Goal: Transaction & Acquisition: Book appointment/travel/reservation

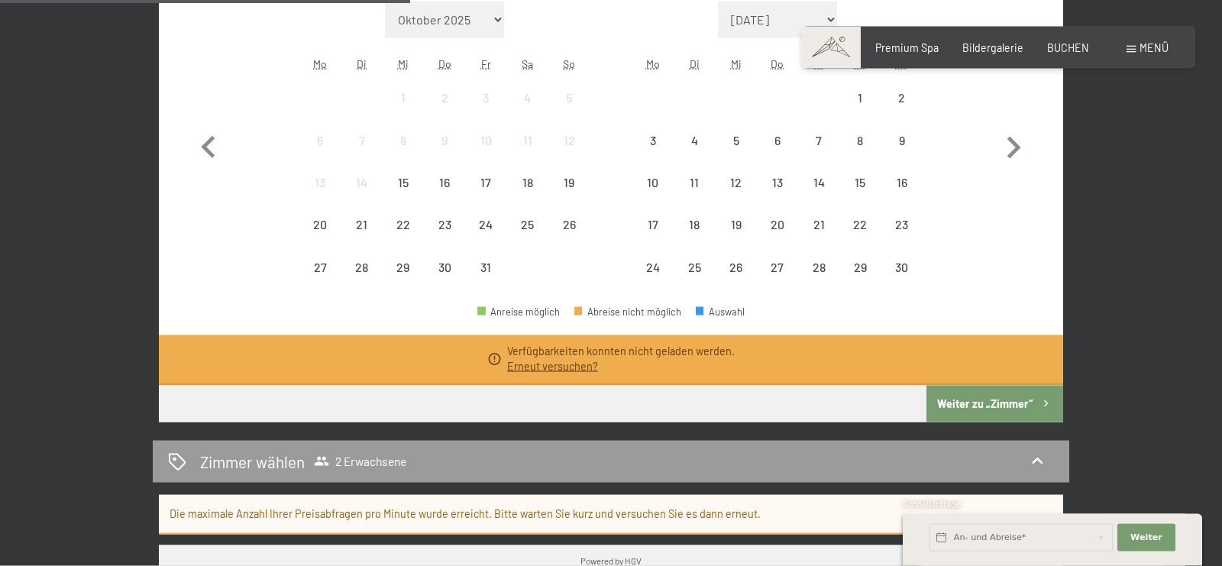
scroll to position [537, 0]
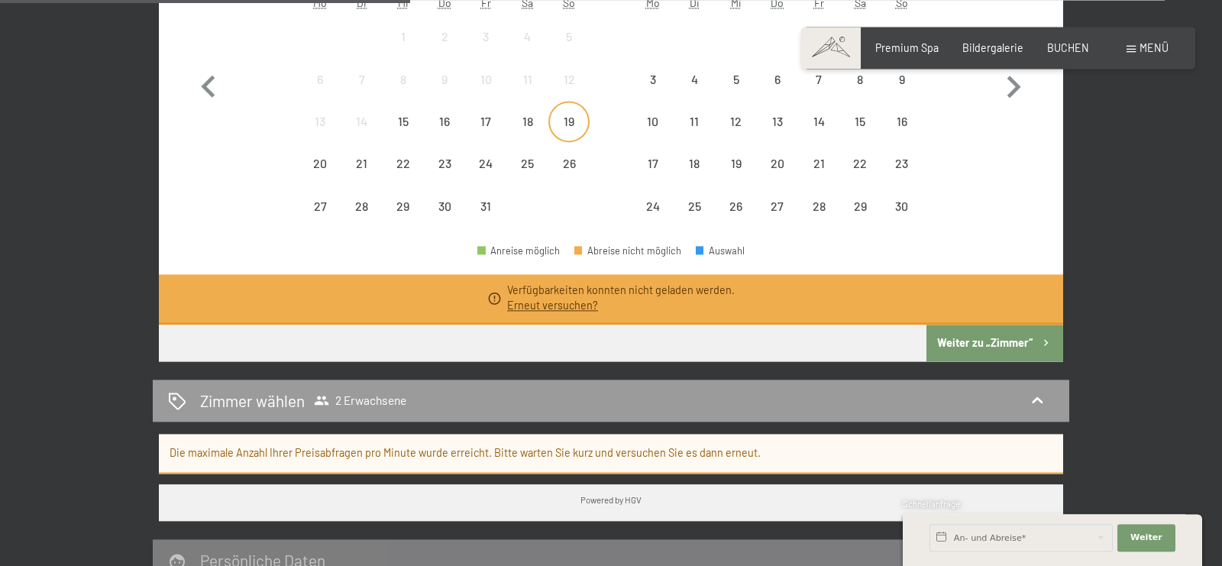
click at [573, 121] on div "19" at bounding box center [569, 134] width 38 height 38
click at [569, 166] on div "26" at bounding box center [569, 176] width 38 height 38
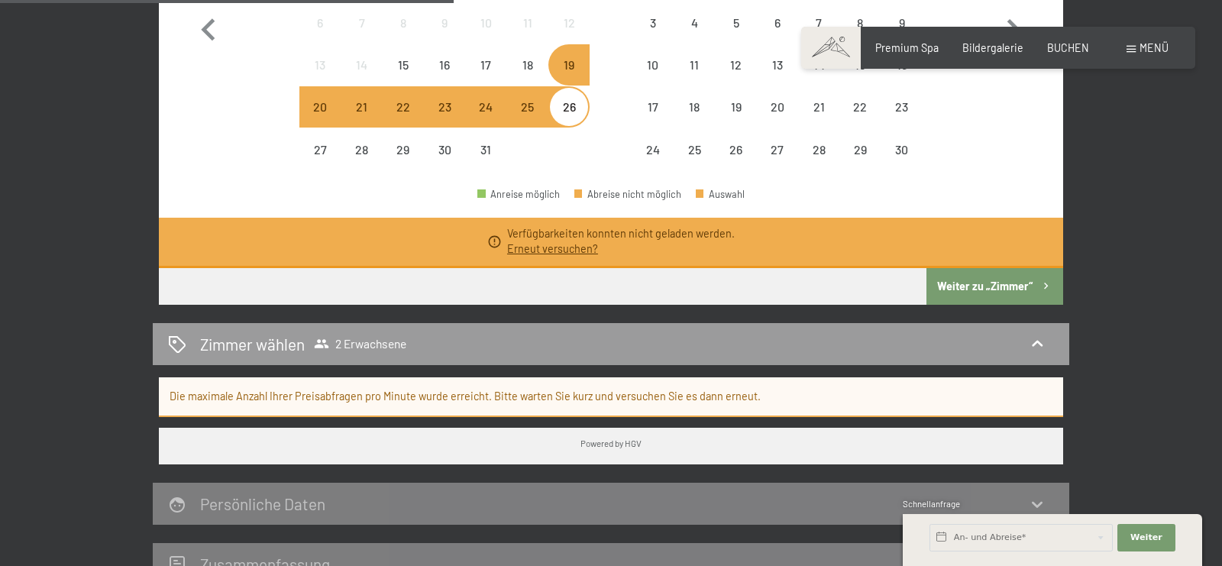
scroll to position [596, 0]
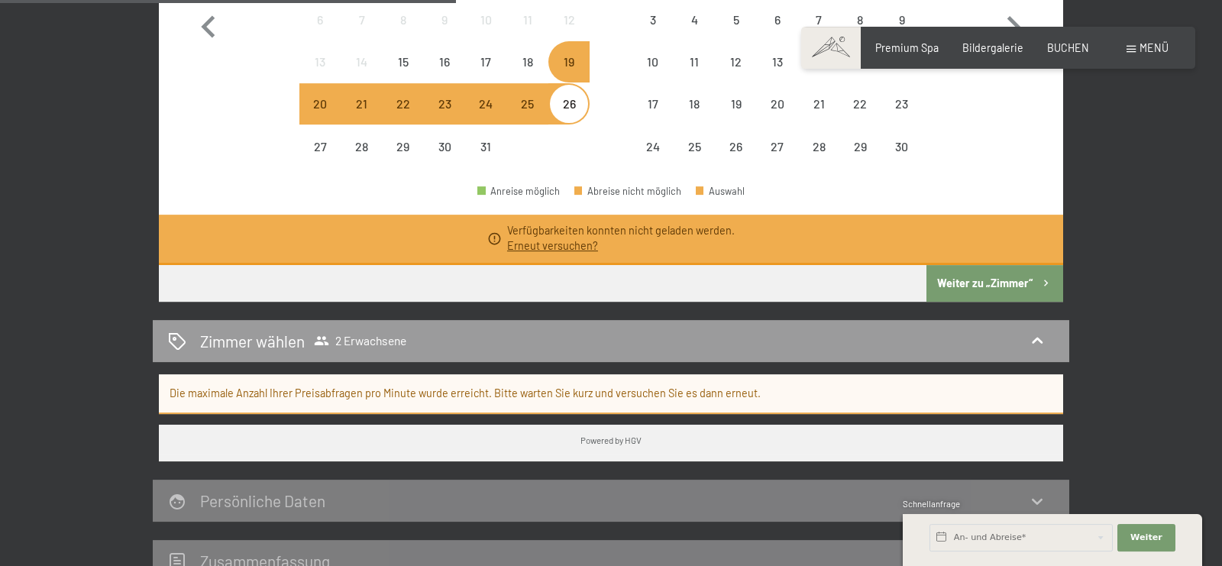
click at [572, 248] on link "Erneut versuchen?" at bounding box center [552, 245] width 91 height 13
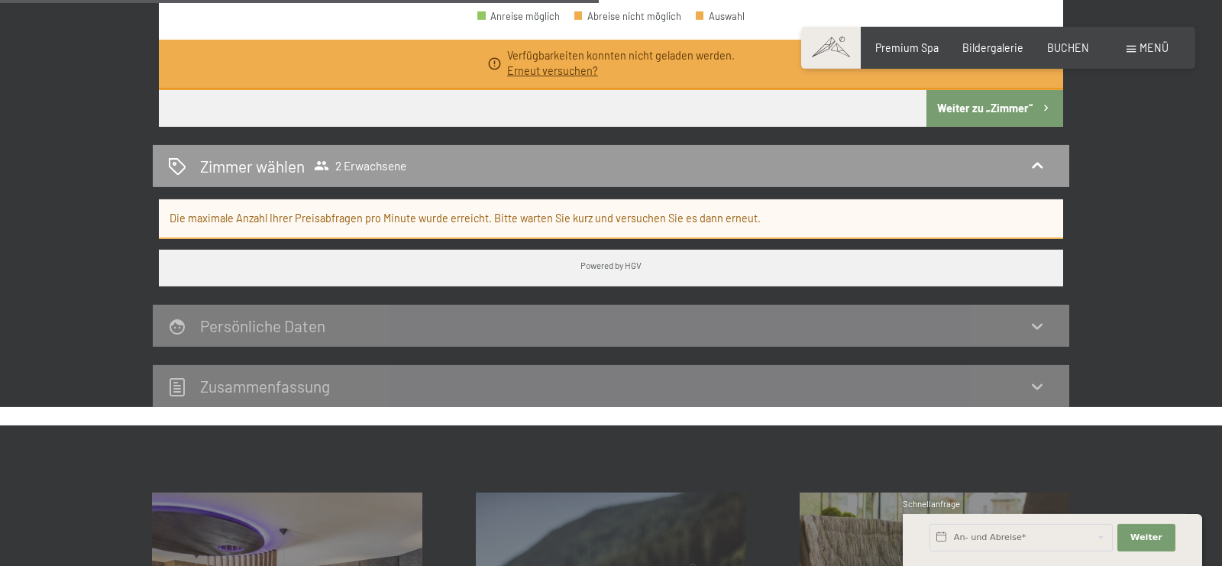
scroll to position [787, 0]
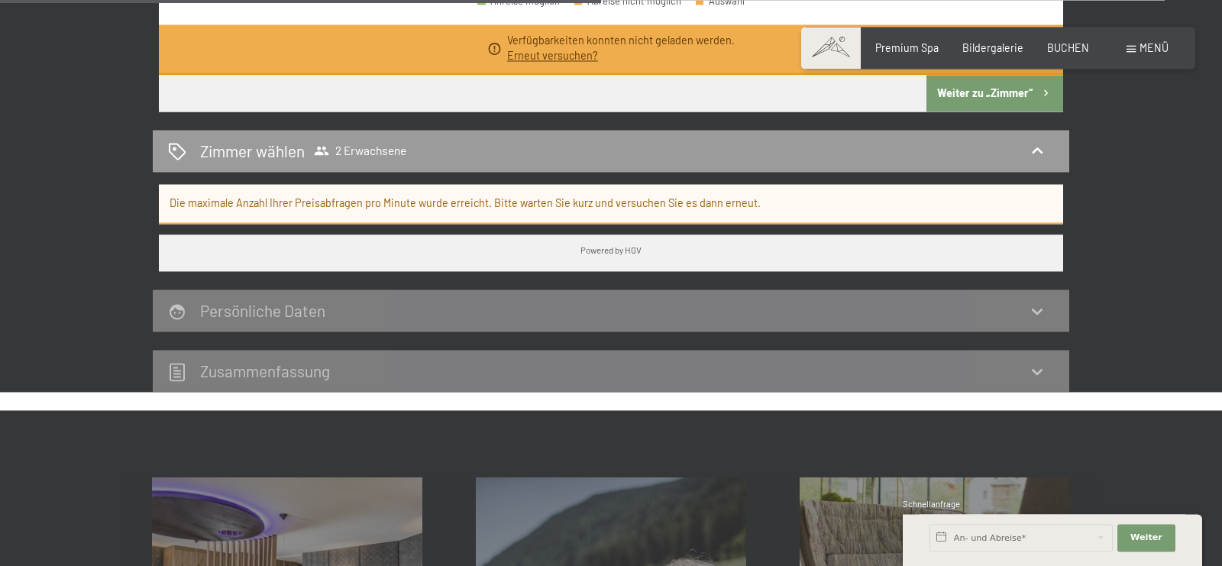
click at [1151, 47] on span "Menü" at bounding box center [1153, 47] width 29 height 13
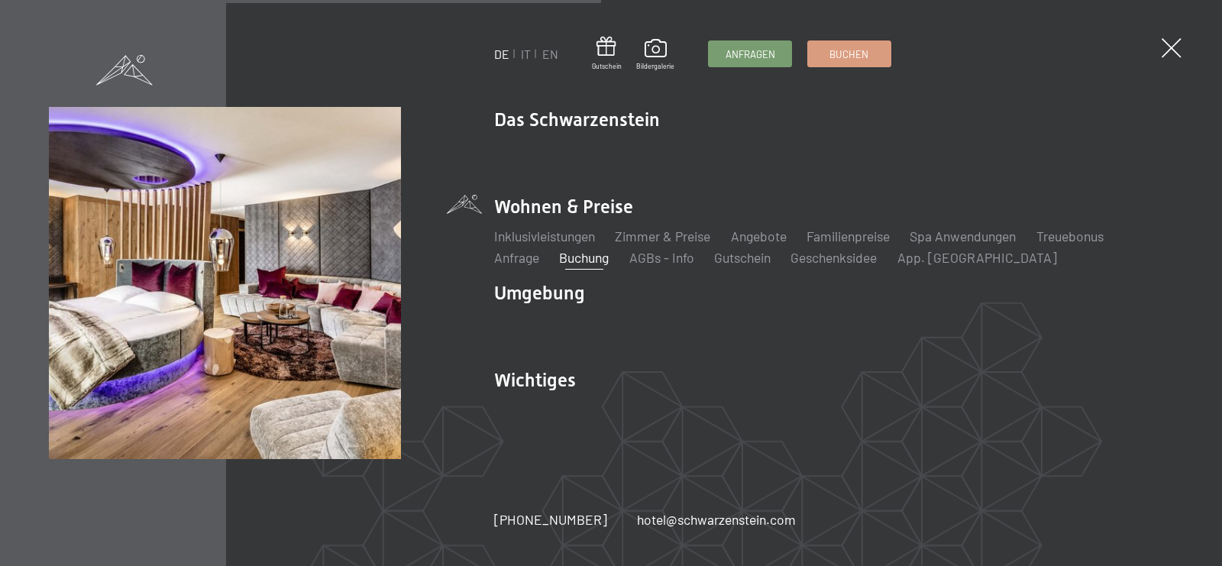
click at [590, 260] on link "Buchung" at bounding box center [584, 257] width 50 height 17
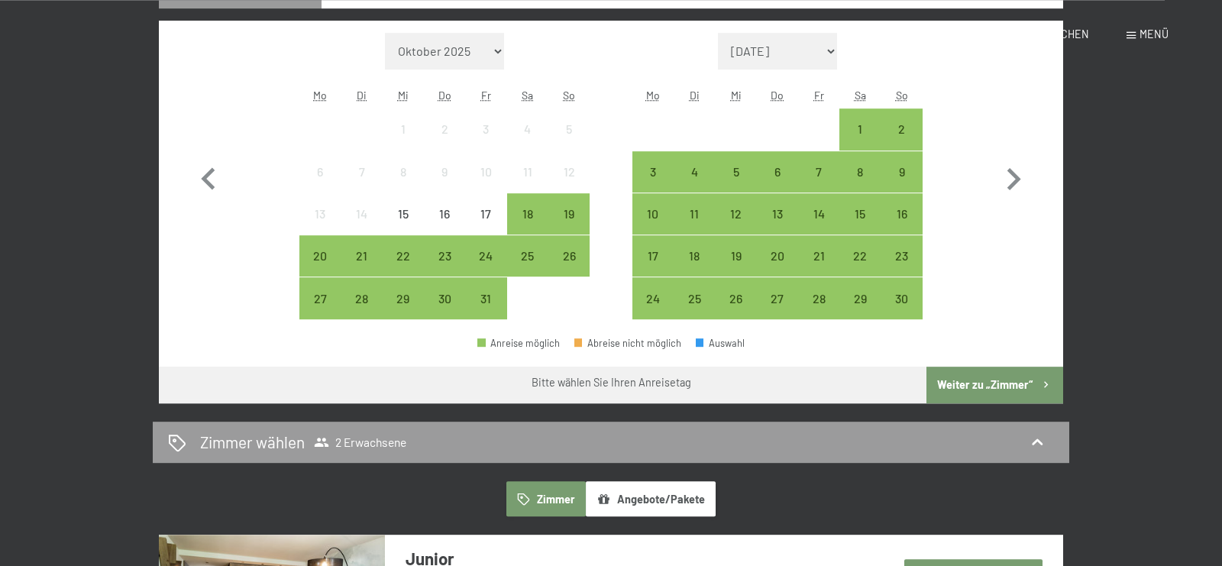
scroll to position [537, 0]
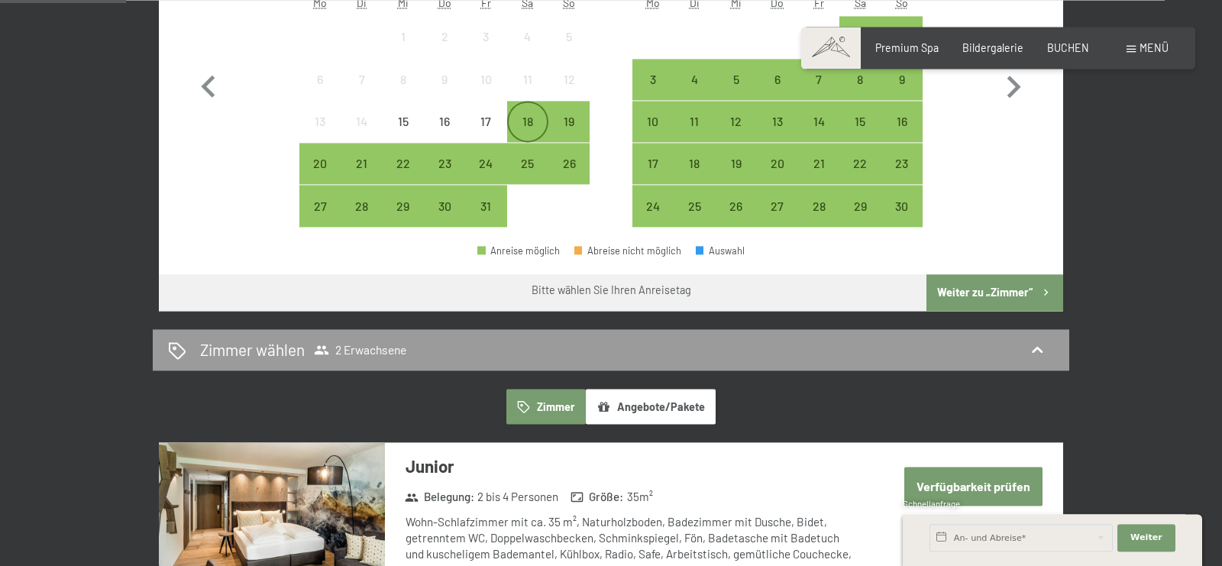
click at [520, 113] on div "18" at bounding box center [528, 121] width 38 height 38
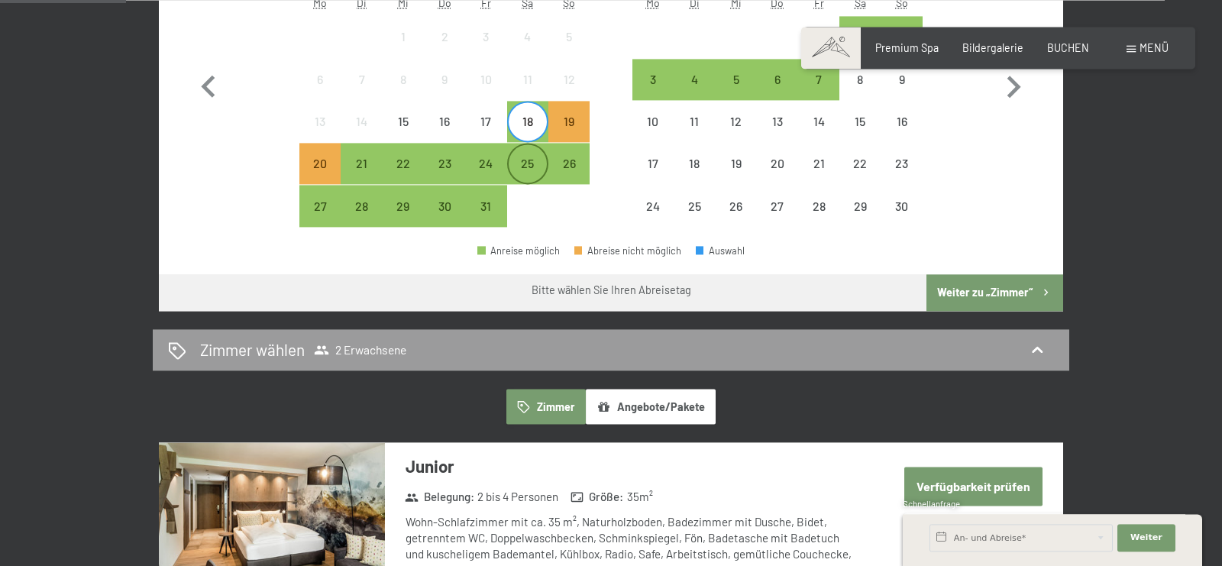
click at [525, 160] on div "25" at bounding box center [528, 176] width 38 height 38
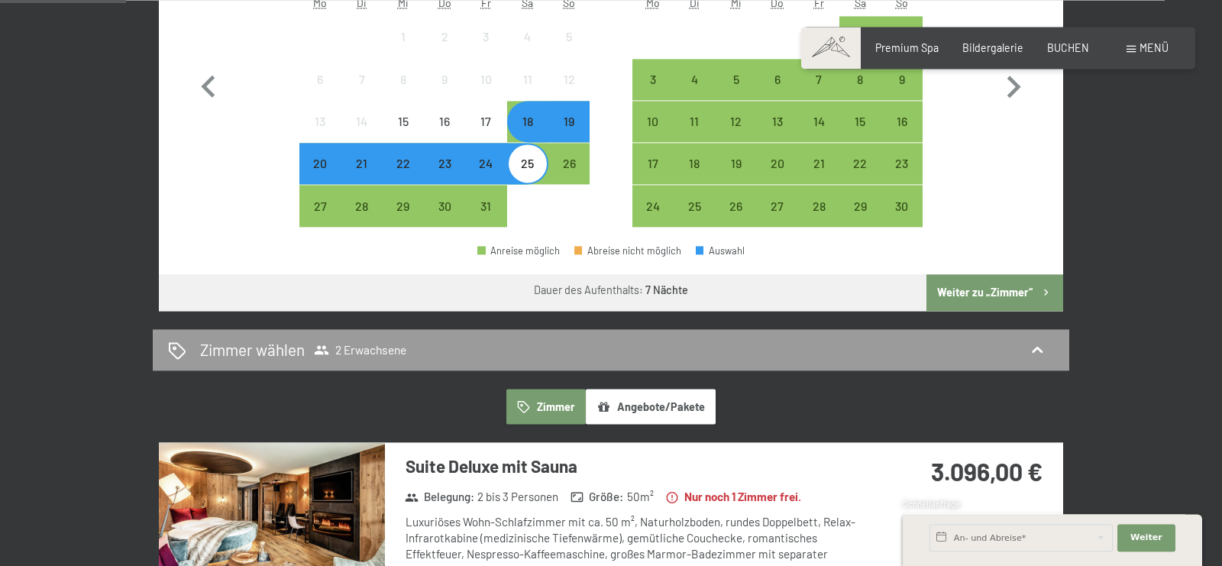
click at [1138, 89] on div "18. Oktober bis 25. Oktober 2025 Belegung 2 Erwachsene Erwachsene 1 2 3 4 Kinde…" at bounding box center [611, 567] width 1222 height 1566
click at [1013, 79] on icon "button" at bounding box center [1013, 87] width 44 height 44
select select "[DATE]"
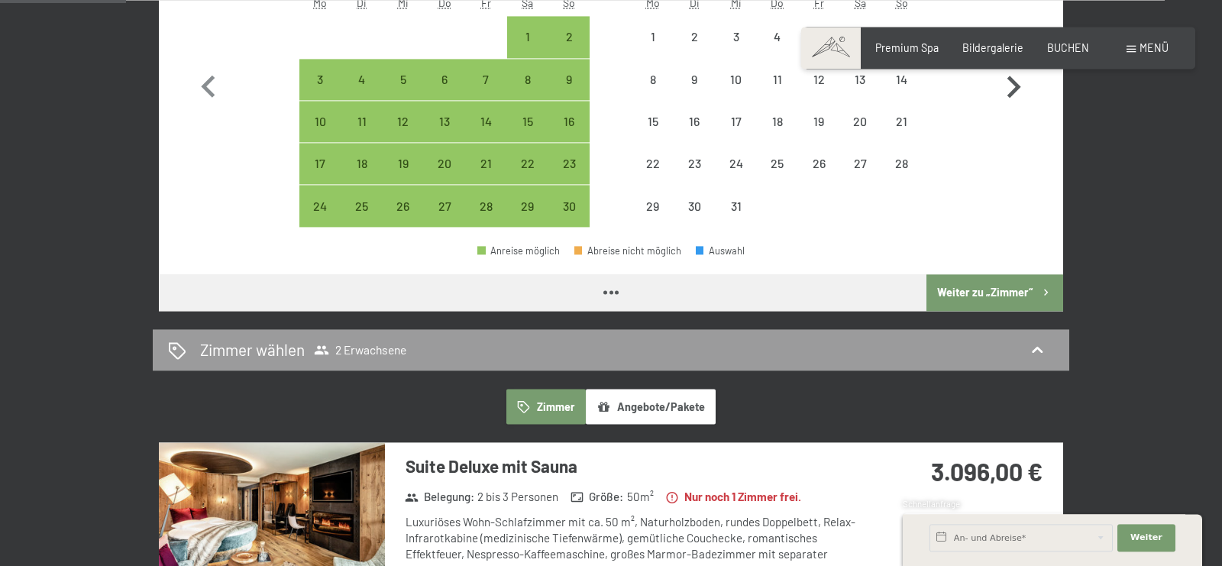
select select "[DATE]"
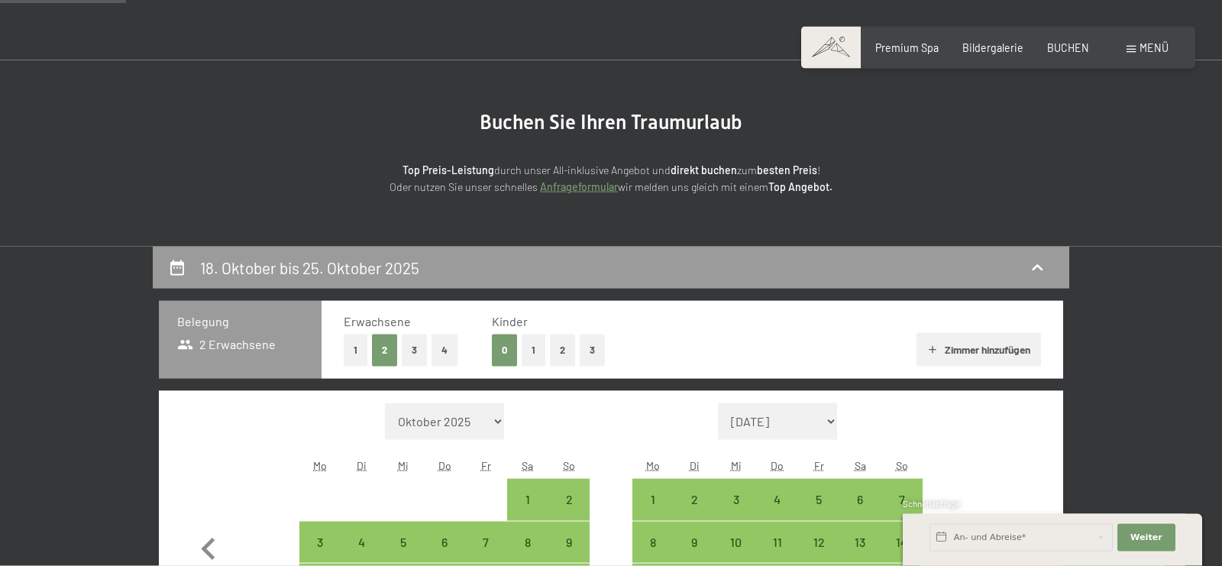
scroll to position [0, 0]
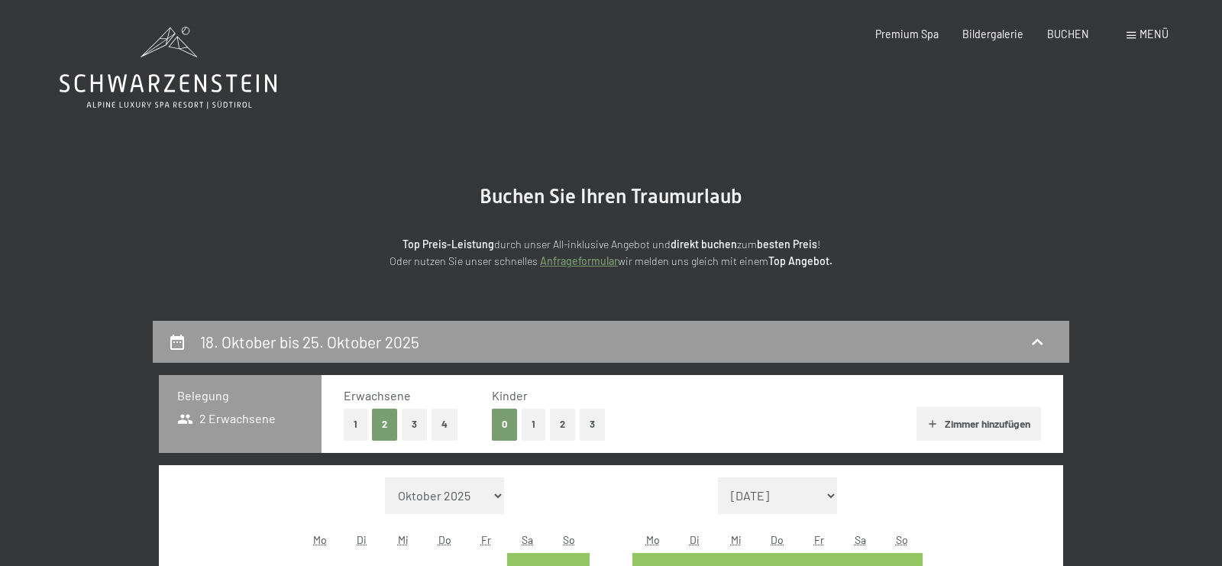
click at [1142, 32] on span "Menü" at bounding box center [1153, 33] width 29 height 13
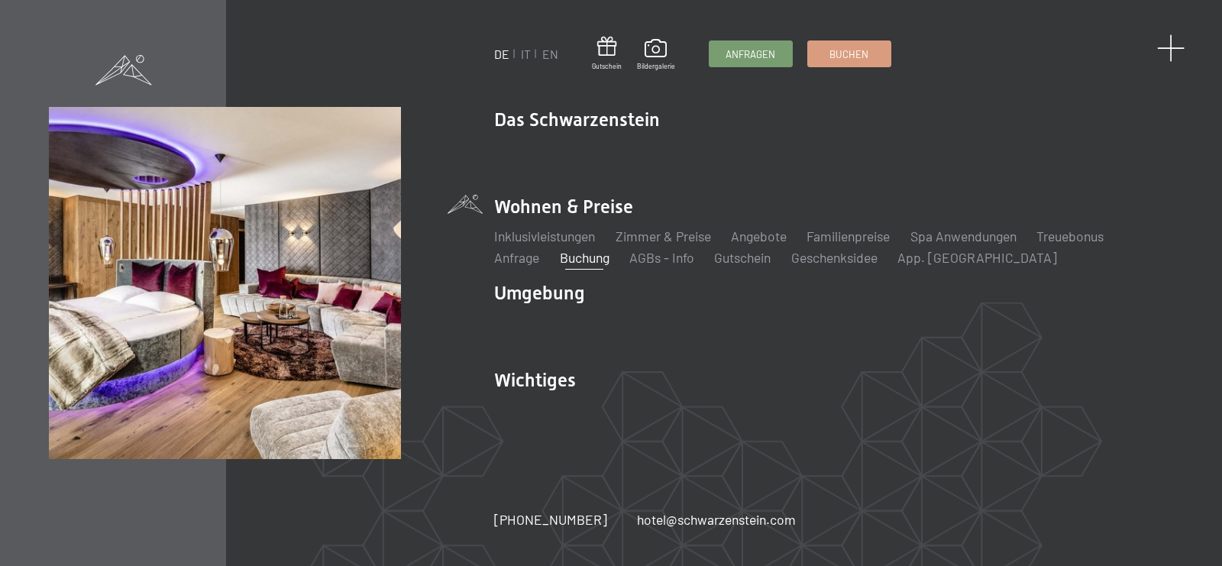
click at [1177, 45] on span at bounding box center [1171, 48] width 28 height 28
